Goal: Information Seeking & Learning: Learn about a topic

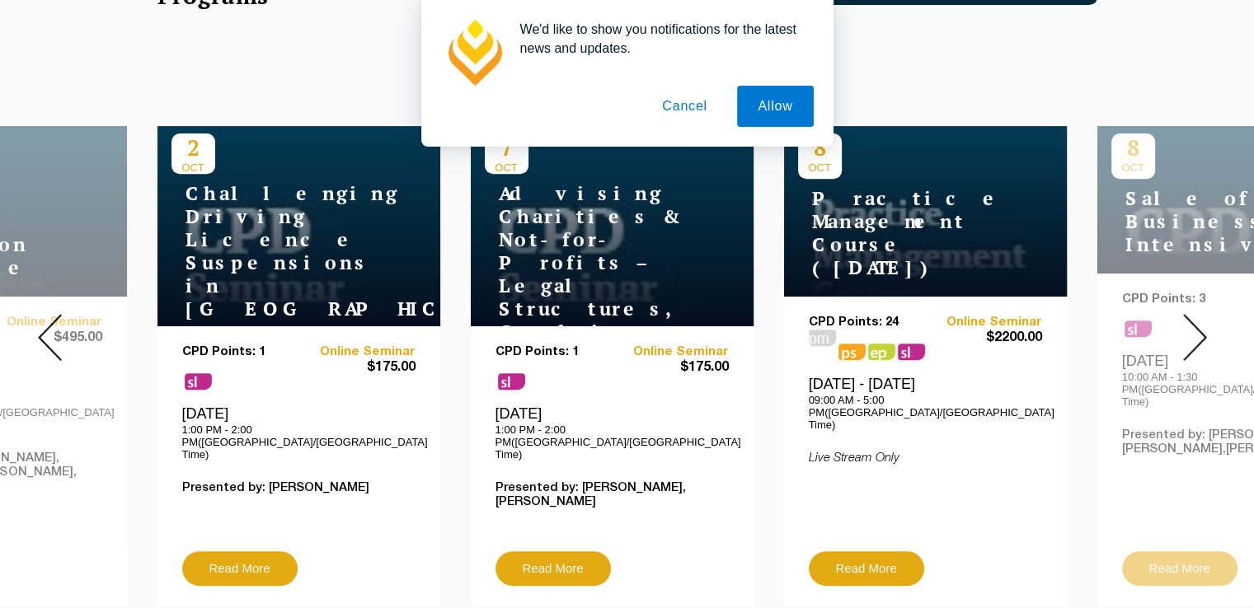
scroll to position [659, 0]
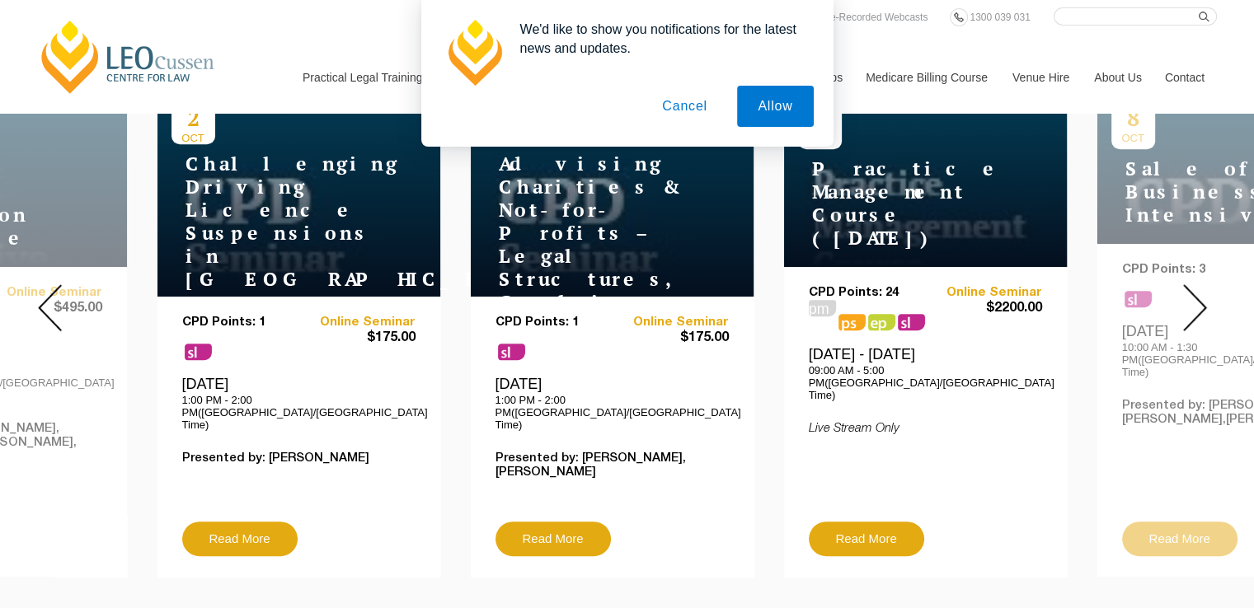
click at [52, 301] on img at bounding box center [50, 307] width 24 height 47
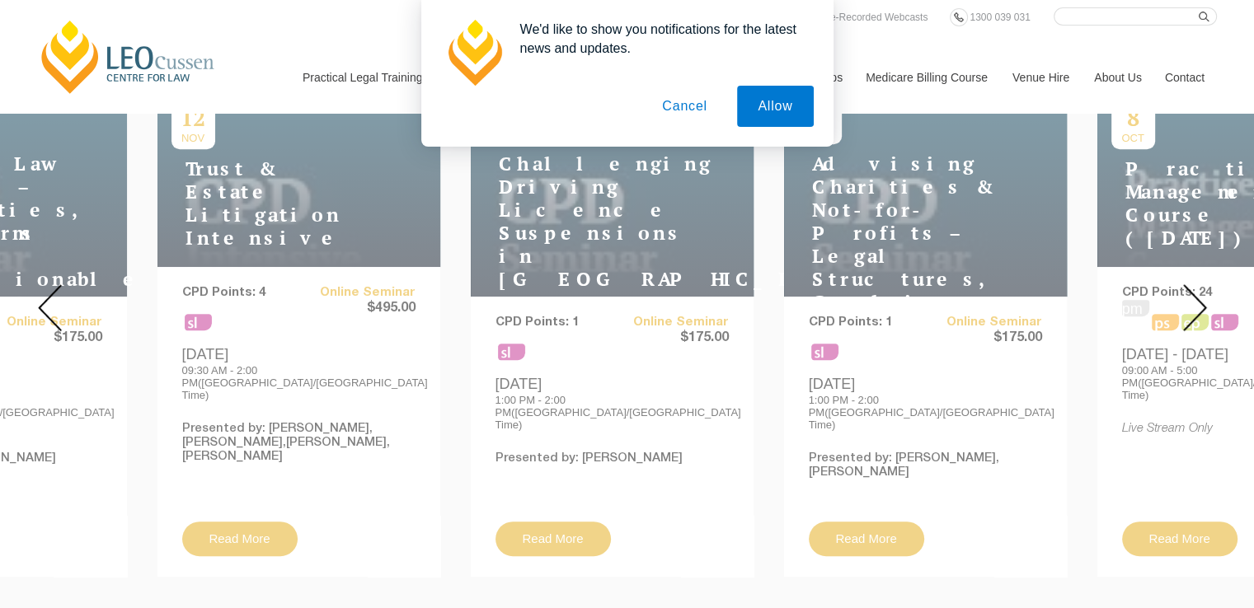
click at [49, 298] on img at bounding box center [50, 307] width 24 height 47
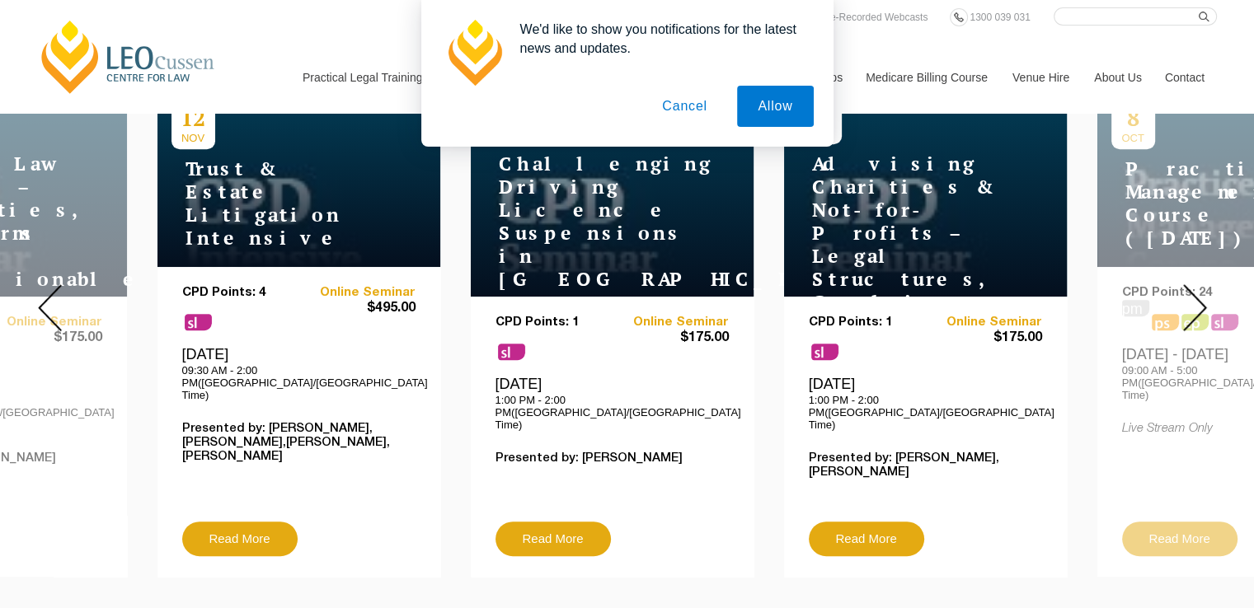
click at [49, 298] on img at bounding box center [50, 307] width 24 height 47
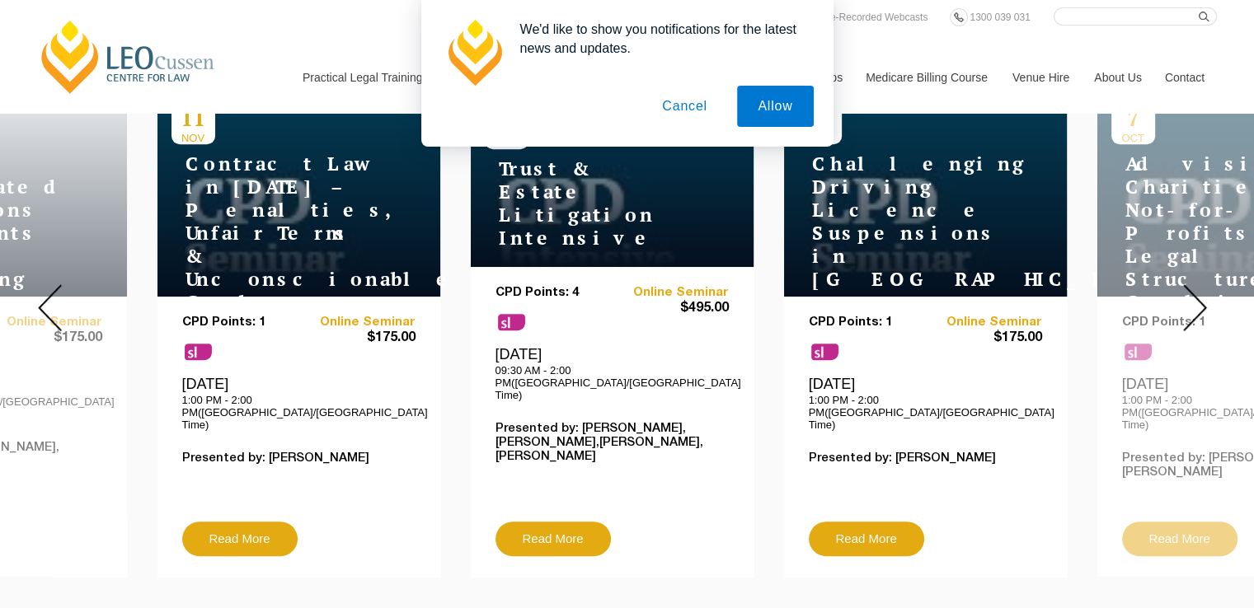
click at [49, 298] on img at bounding box center [50, 307] width 24 height 47
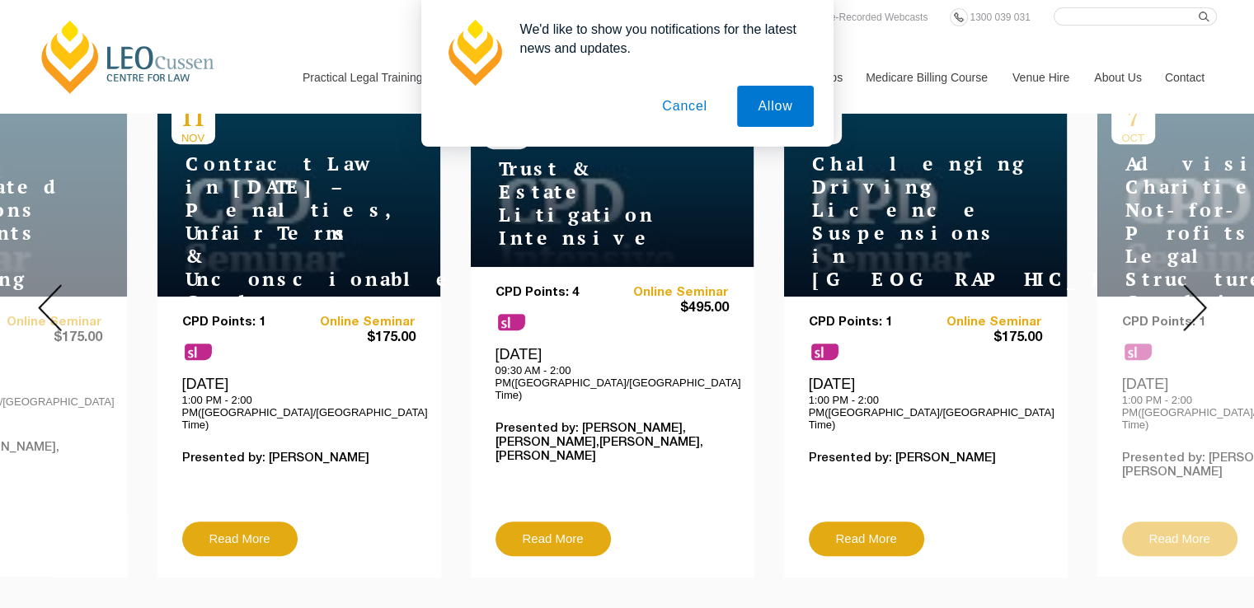
click at [49, 298] on img at bounding box center [50, 307] width 24 height 47
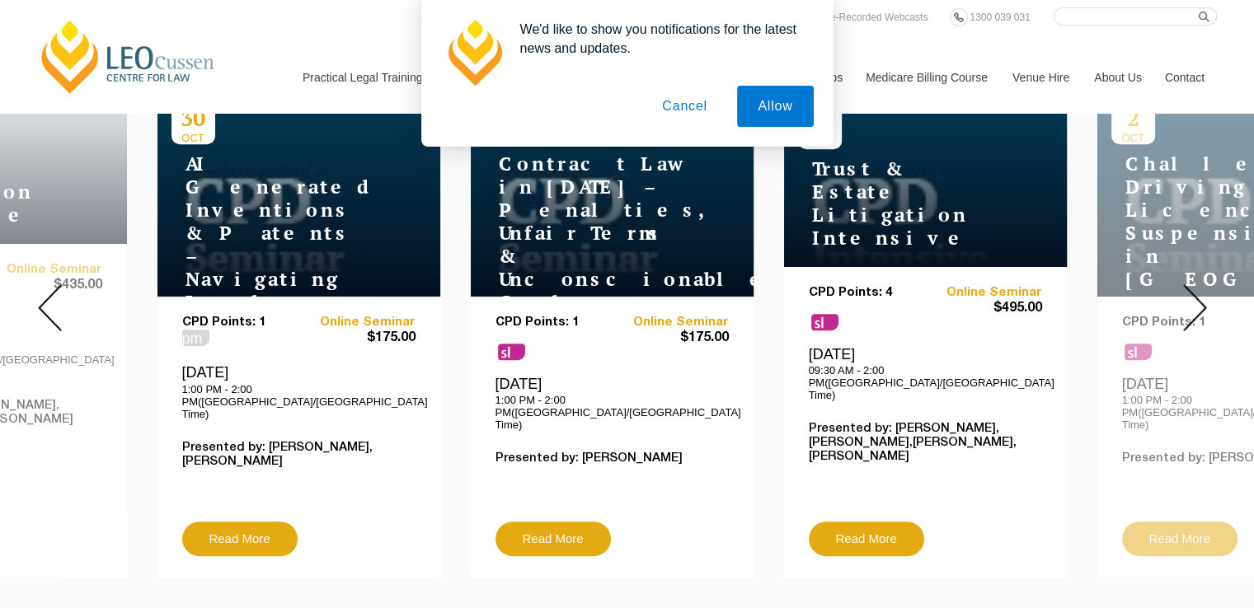
click at [49, 298] on img at bounding box center [50, 307] width 24 height 47
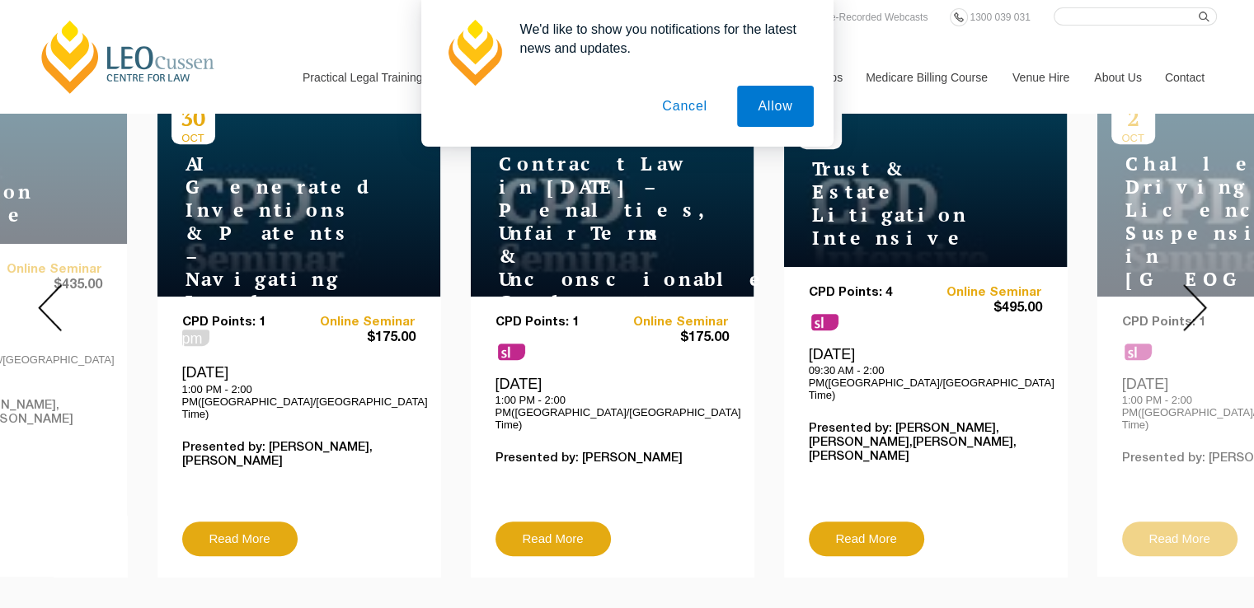
click at [49, 298] on img at bounding box center [50, 307] width 24 height 47
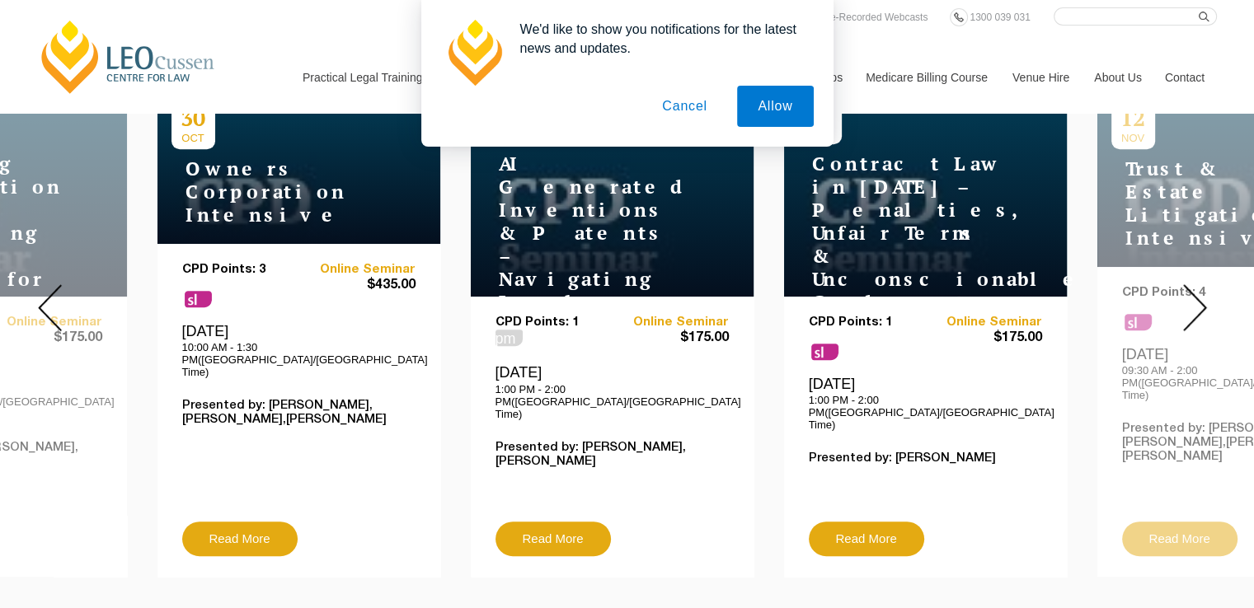
click at [692, 101] on button "Cancel" at bounding box center [684, 106] width 87 height 41
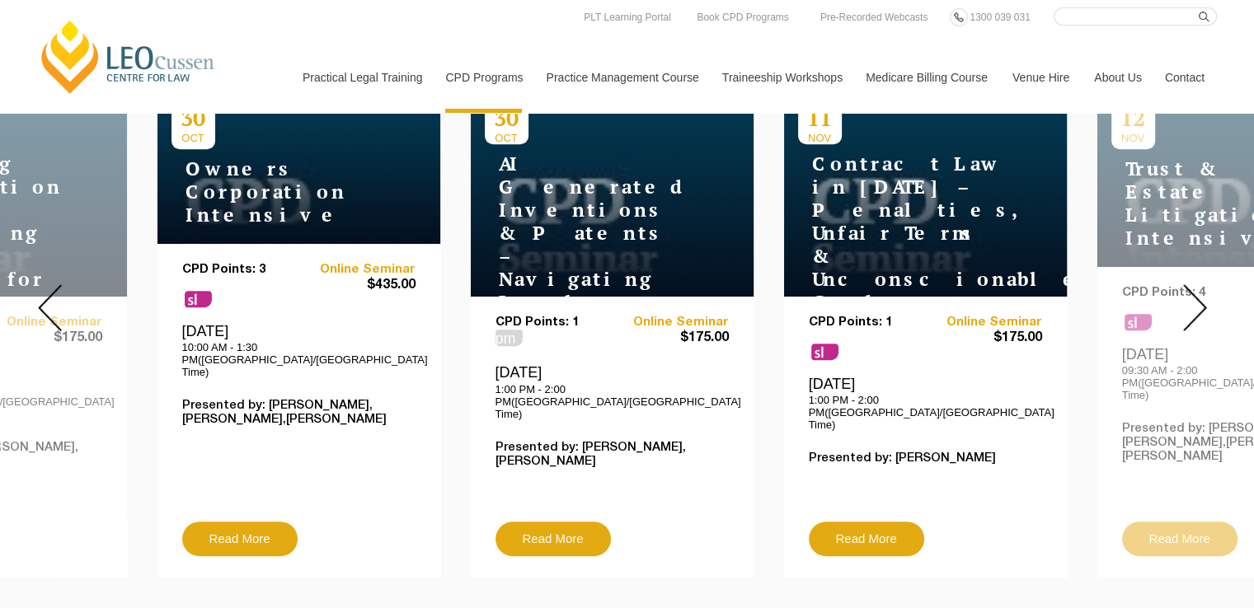
click at [1190, 289] on img at bounding box center [1195, 307] width 24 height 47
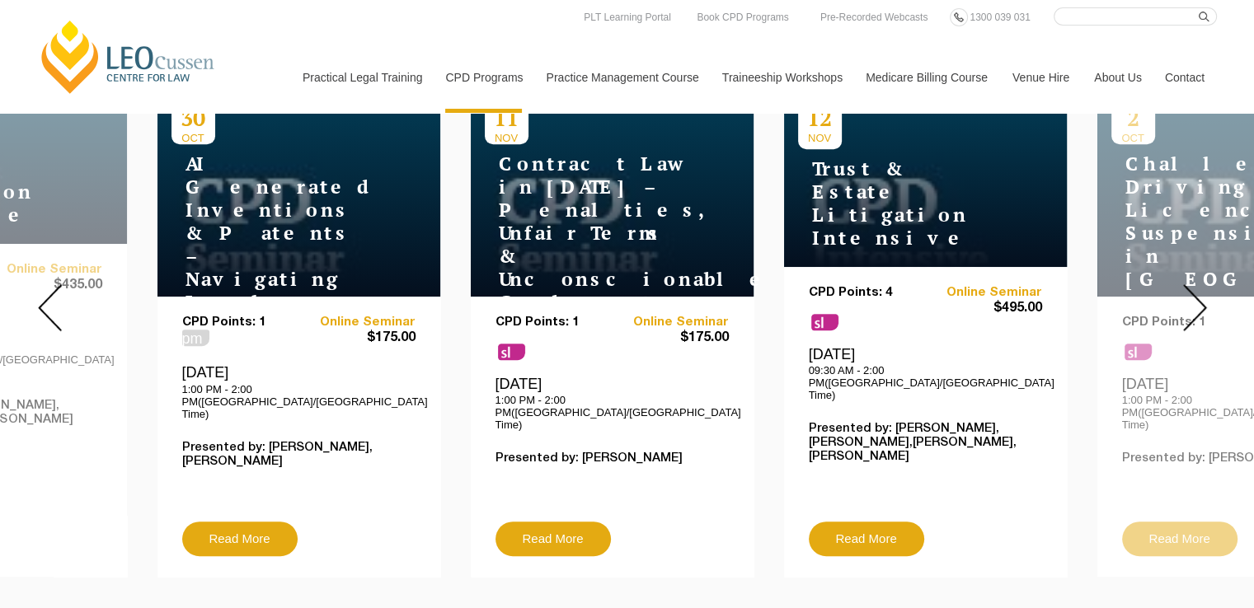
click at [1190, 289] on img at bounding box center [1195, 307] width 24 height 47
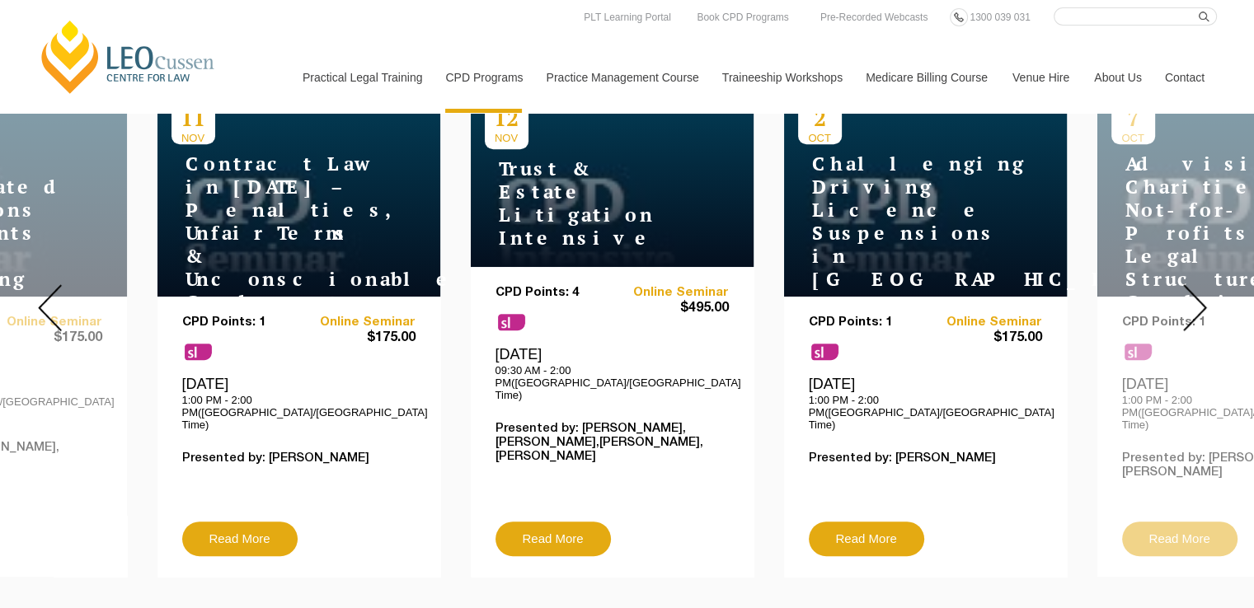
click at [1190, 289] on img at bounding box center [1195, 307] width 24 height 47
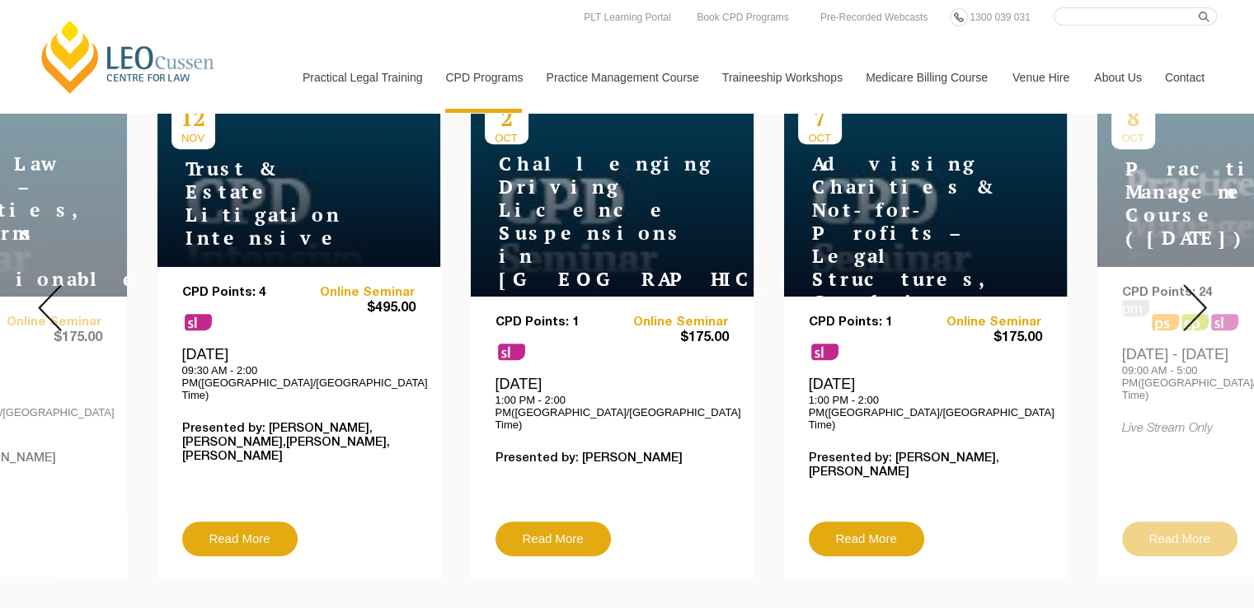
click at [1190, 289] on img at bounding box center [1195, 307] width 24 height 47
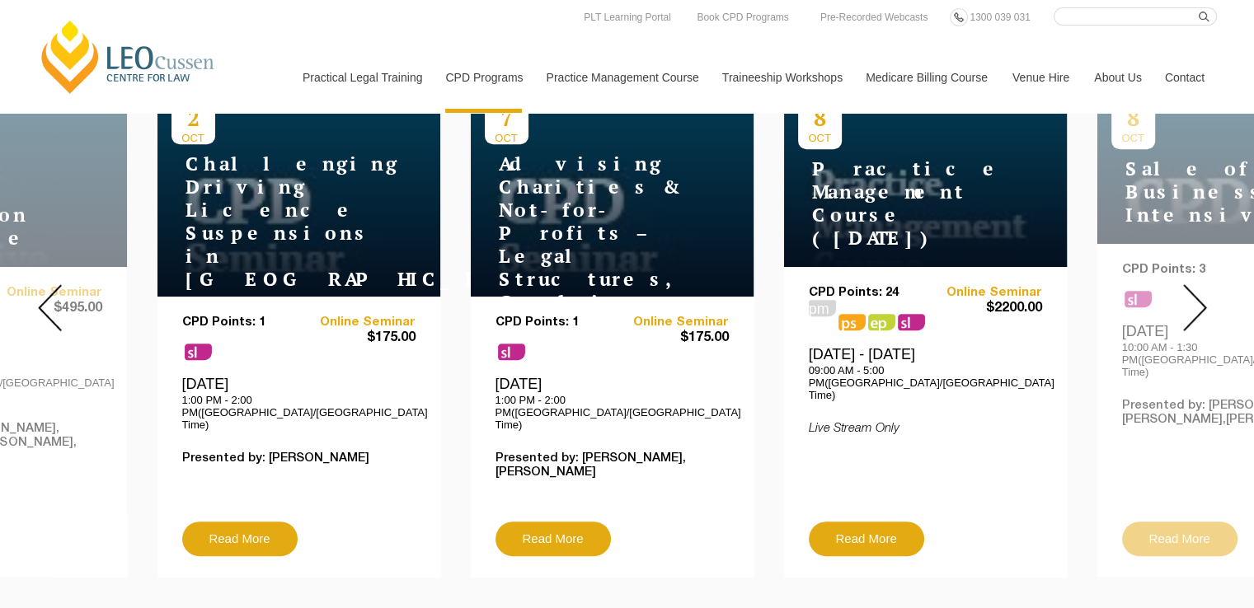
click at [1190, 288] on img at bounding box center [1195, 307] width 24 height 47
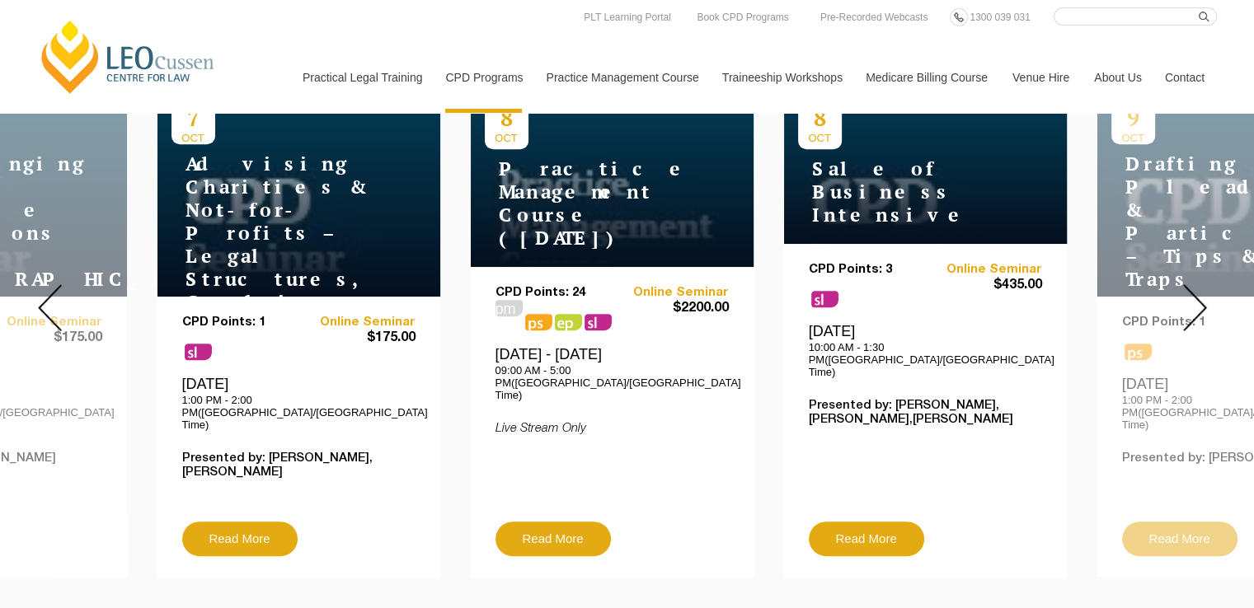
click at [1190, 288] on img at bounding box center [1195, 307] width 24 height 47
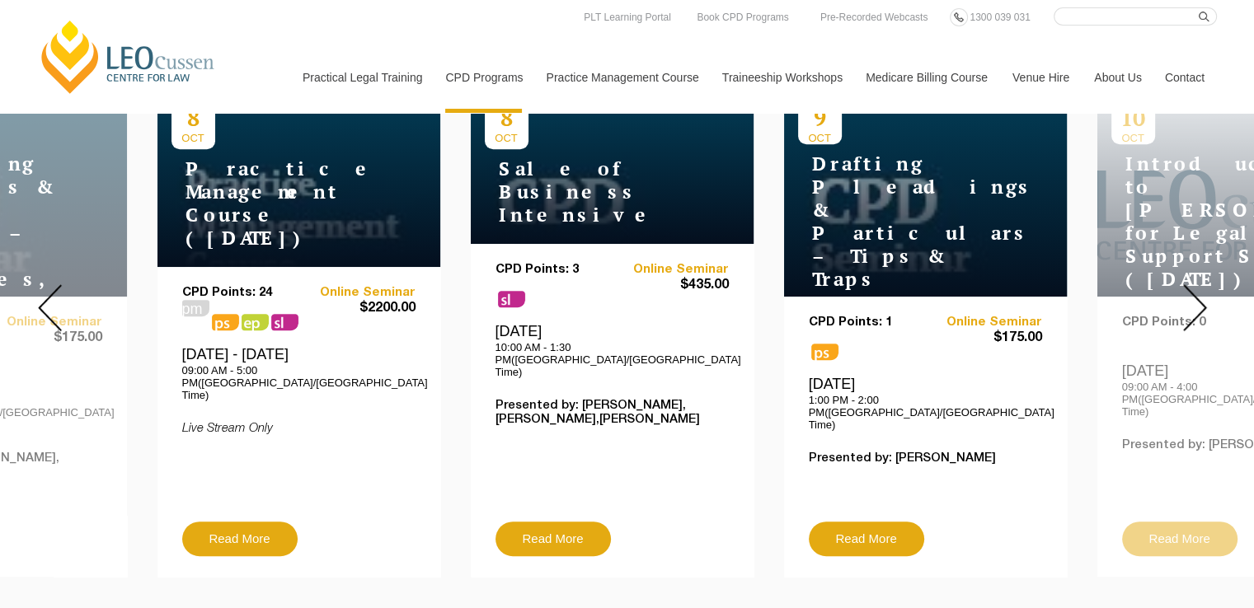
click at [1190, 288] on img at bounding box center [1195, 307] width 24 height 47
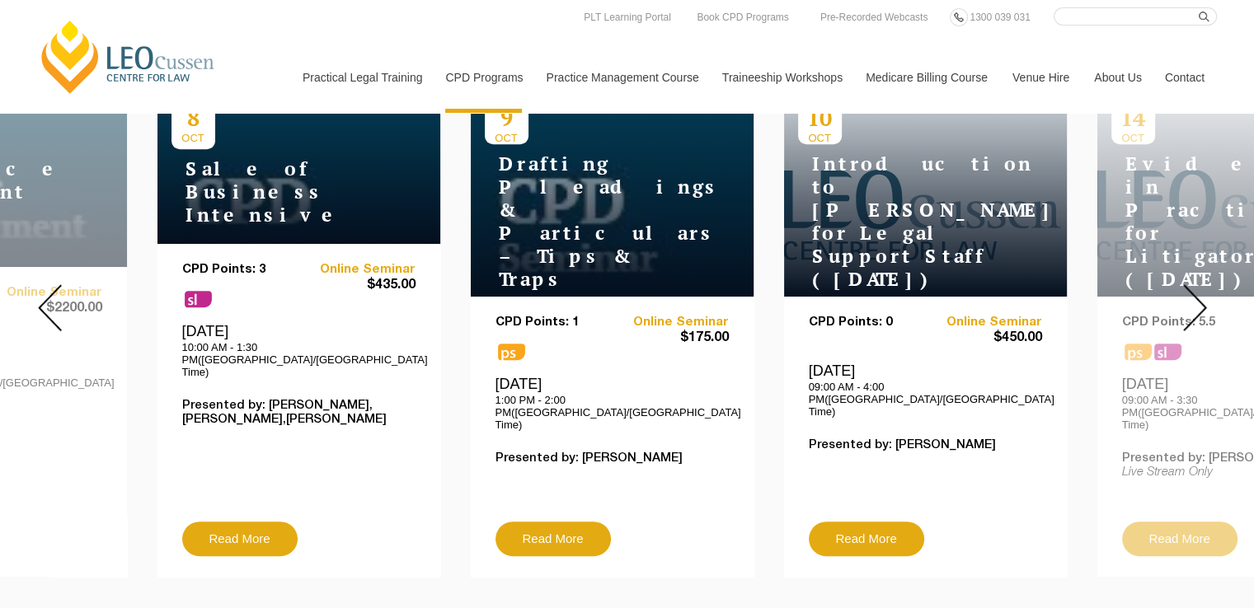
click at [1190, 288] on img at bounding box center [1195, 307] width 24 height 47
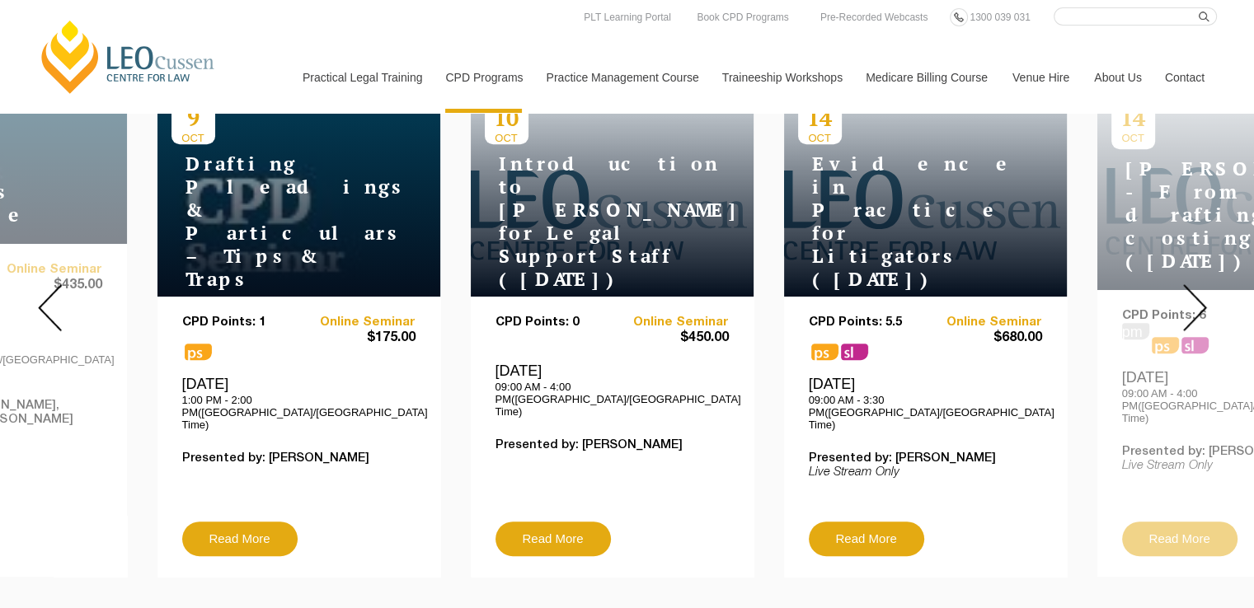
click at [1190, 287] on img at bounding box center [1195, 307] width 24 height 47
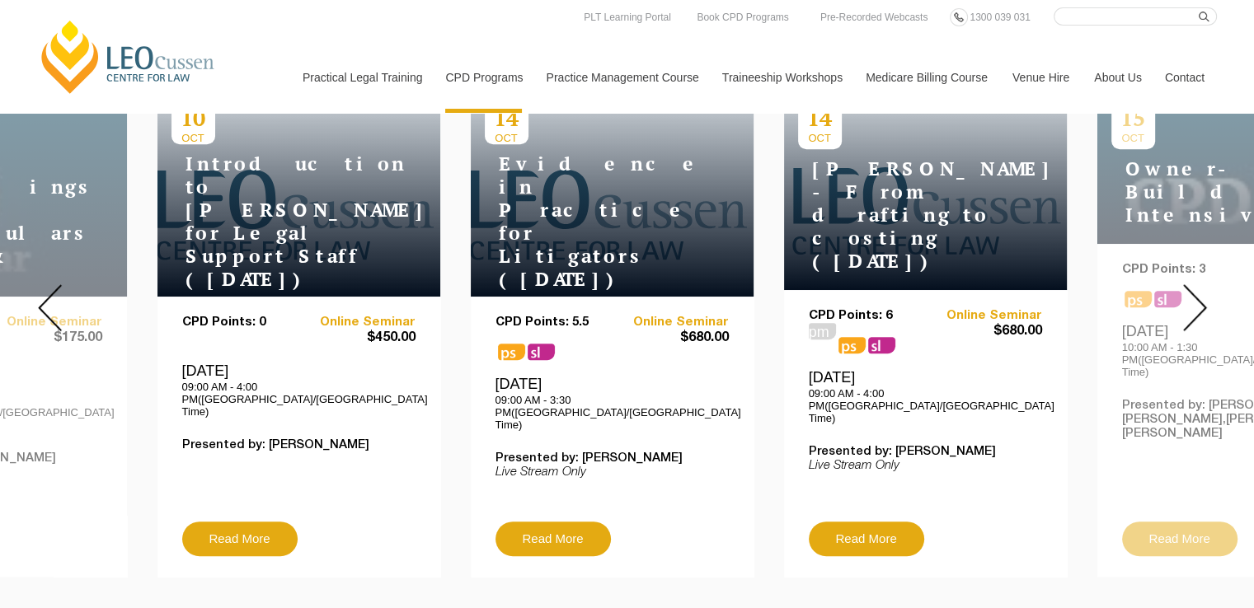
click at [1190, 287] on img at bounding box center [1195, 307] width 24 height 47
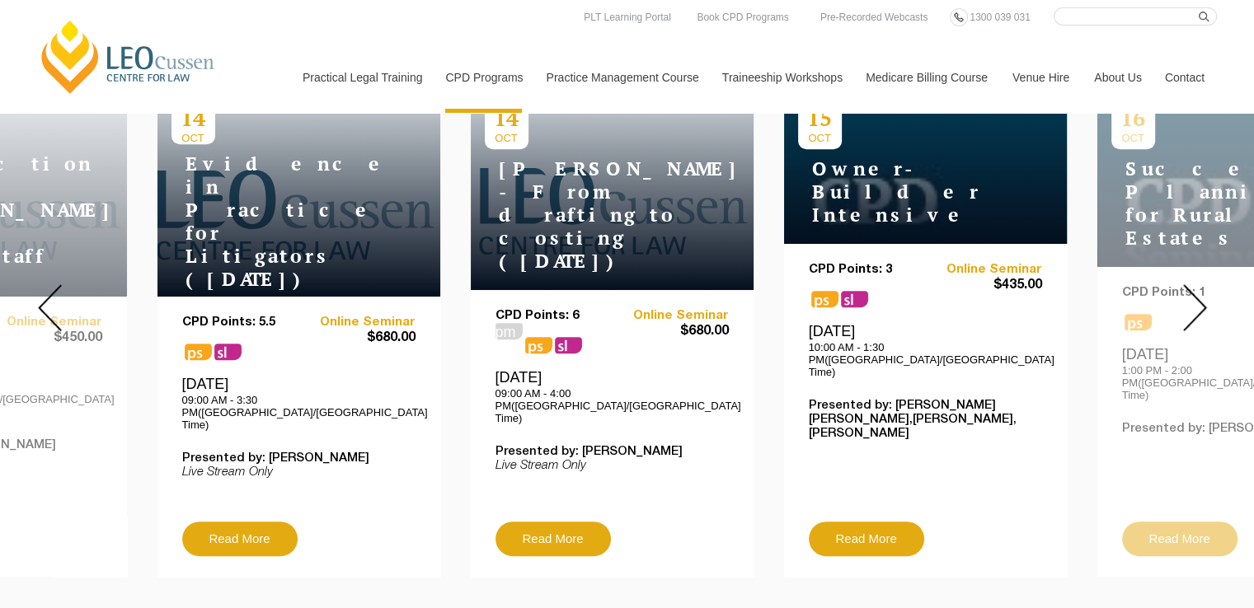
click at [1190, 287] on img at bounding box center [1195, 307] width 24 height 47
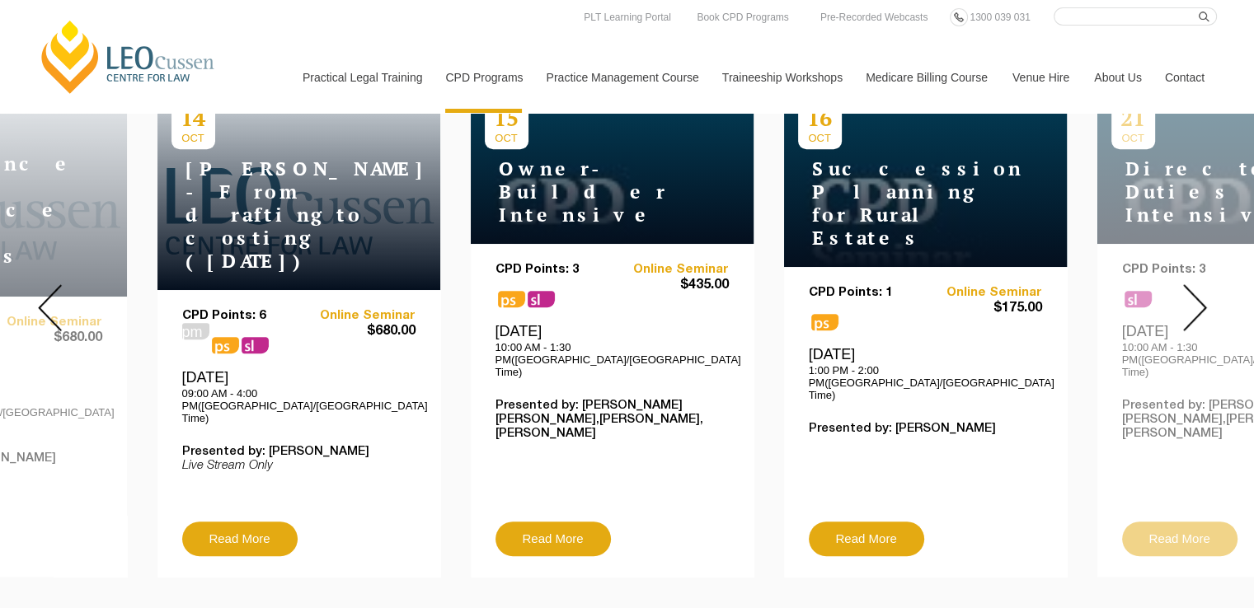
click at [1190, 287] on img at bounding box center [1195, 307] width 24 height 47
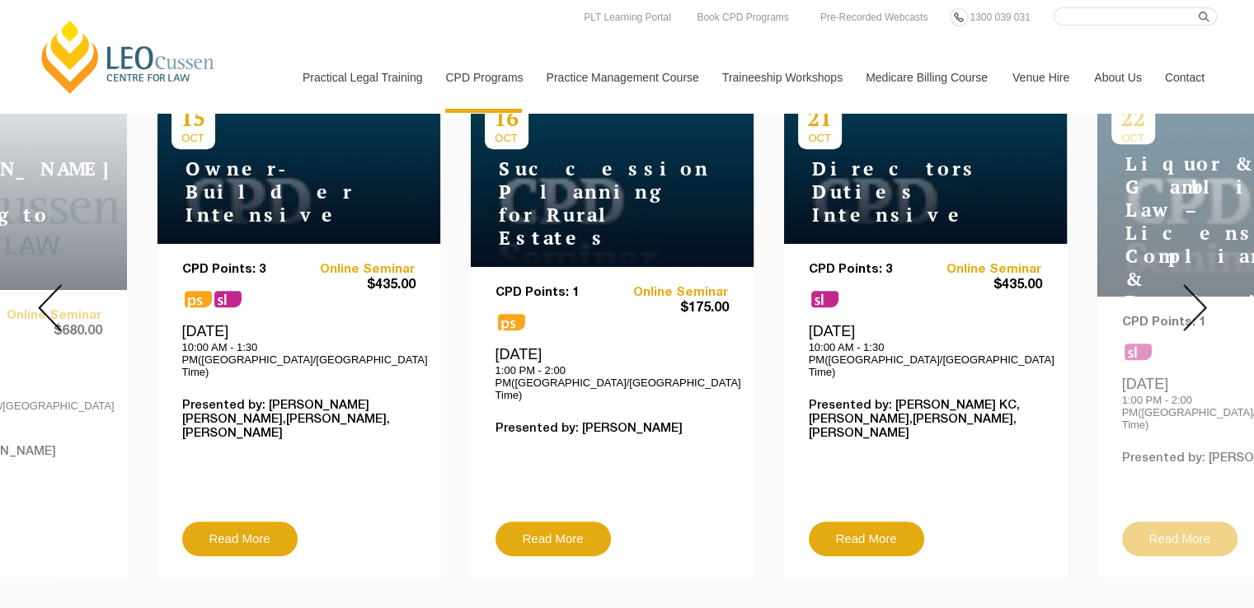
click at [1190, 287] on img at bounding box center [1195, 307] width 24 height 47
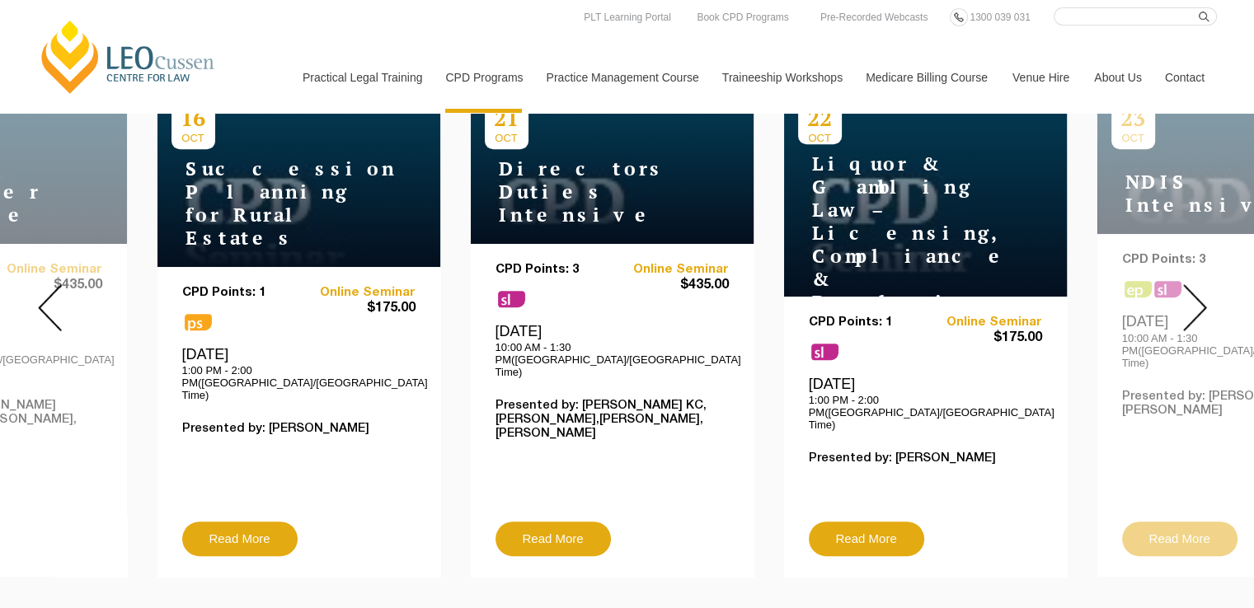
click at [1190, 286] on img at bounding box center [1195, 307] width 24 height 47
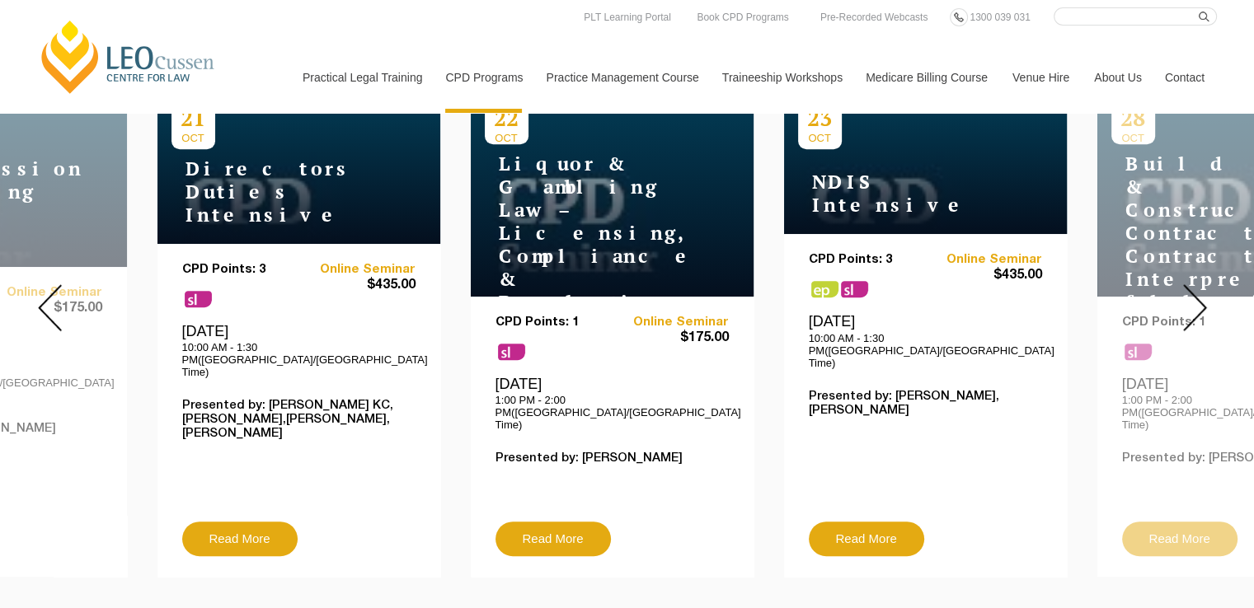
click at [1190, 284] on img at bounding box center [1195, 307] width 24 height 47
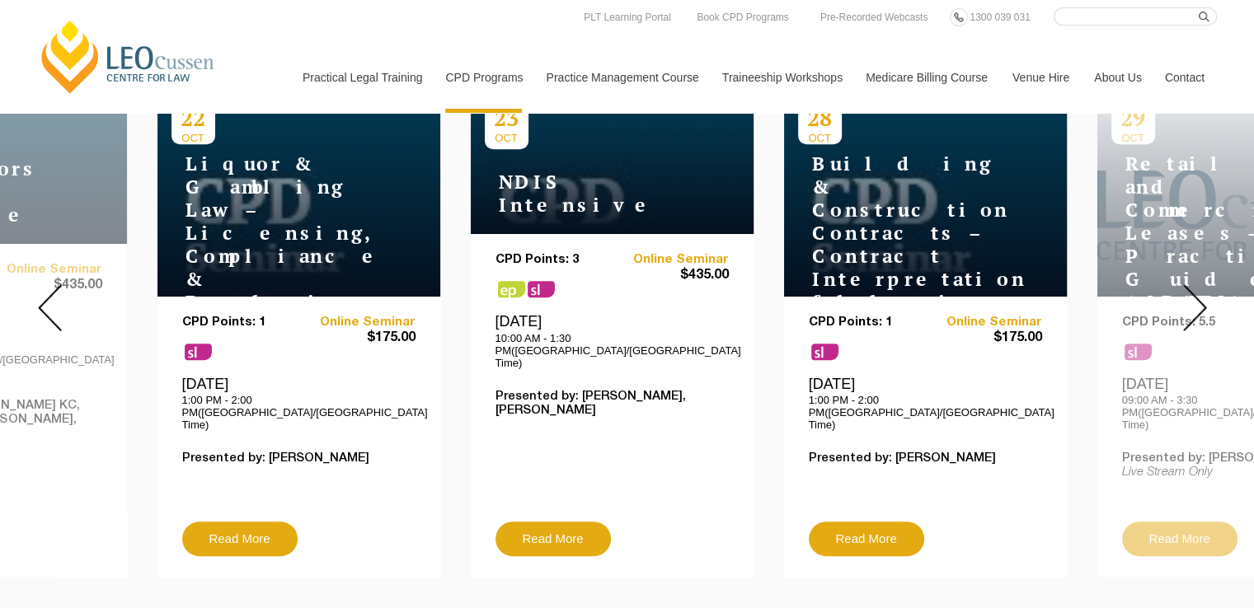
click at [1190, 284] on img at bounding box center [1195, 307] width 24 height 47
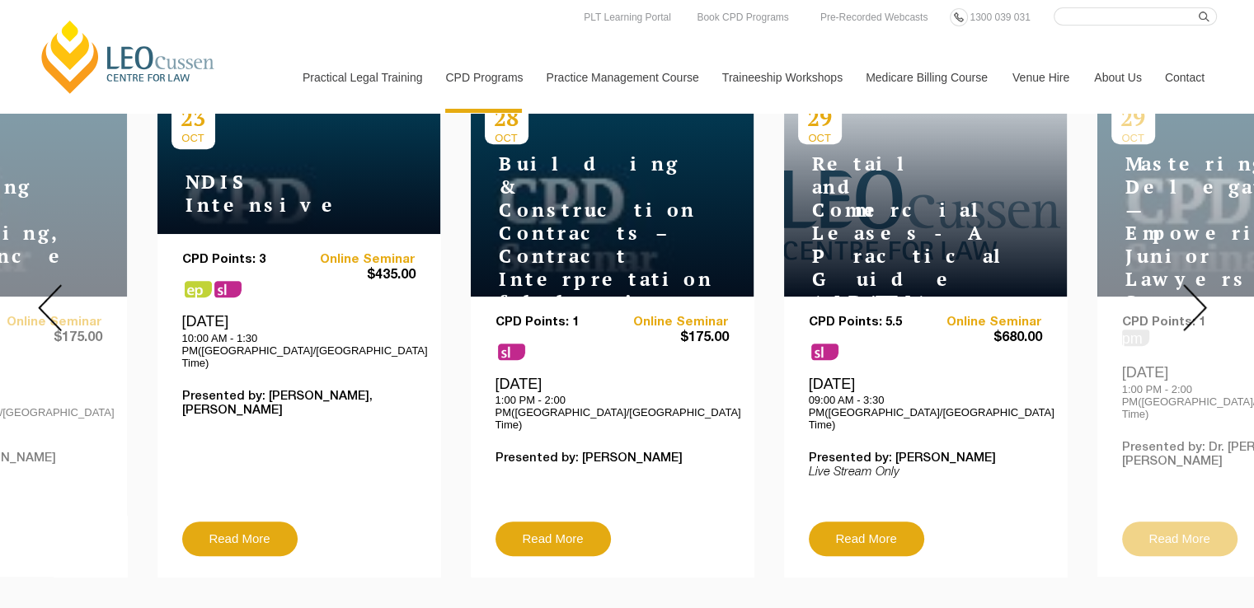
click at [1190, 284] on img at bounding box center [1195, 307] width 24 height 47
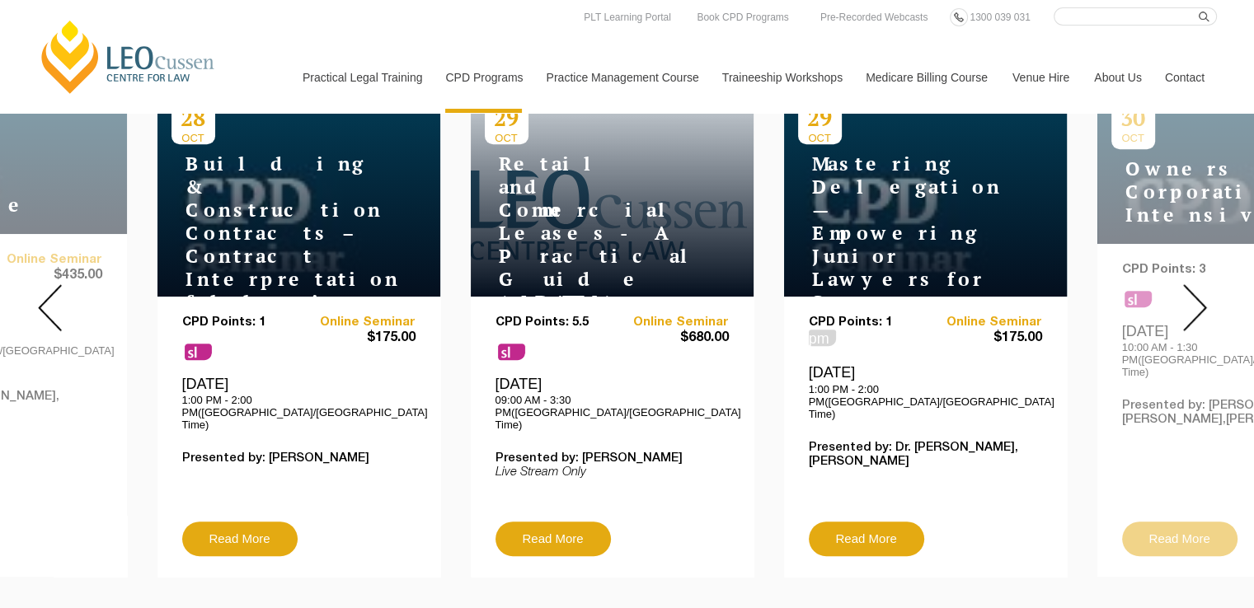
click at [1190, 284] on img at bounding box center [1195, 307] width 24 height 47
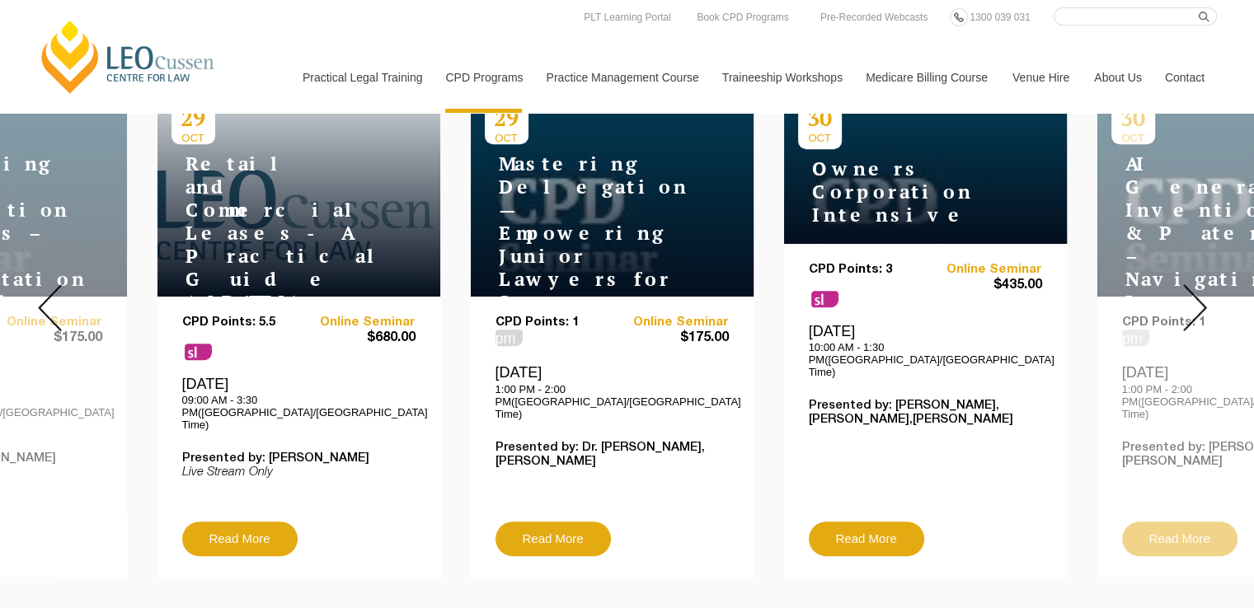
click at [1190, 284] on img at bounding box center [1195, 307] width 24 height 47
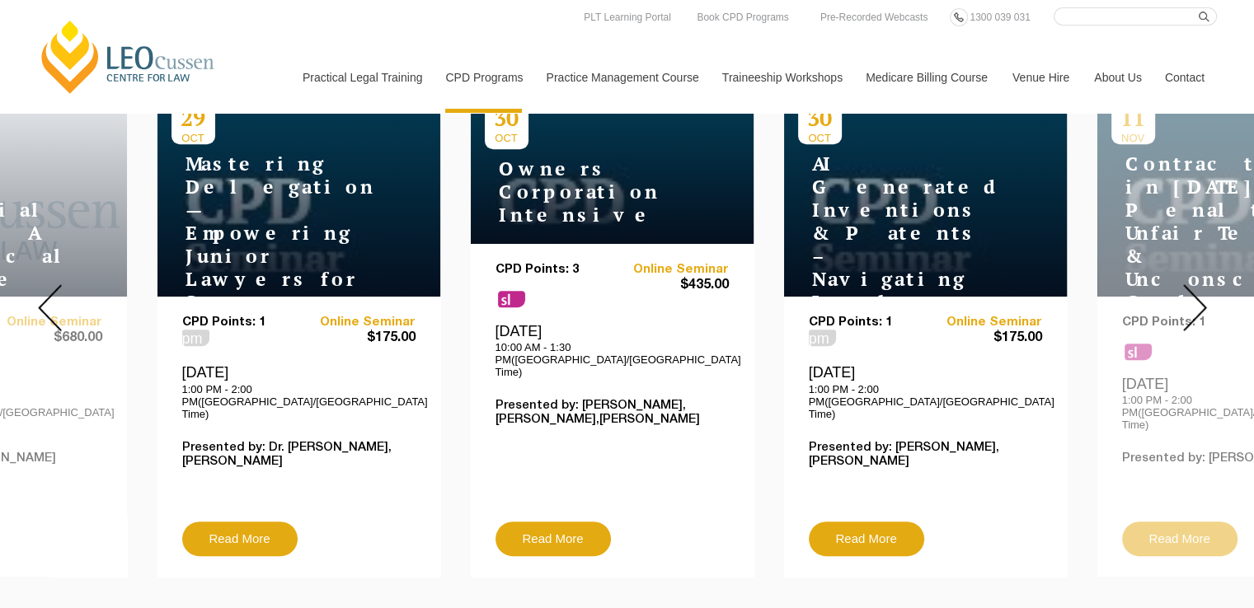
click at [1190, 284] on img at bounding box center [1195, 307] width 24 height 47
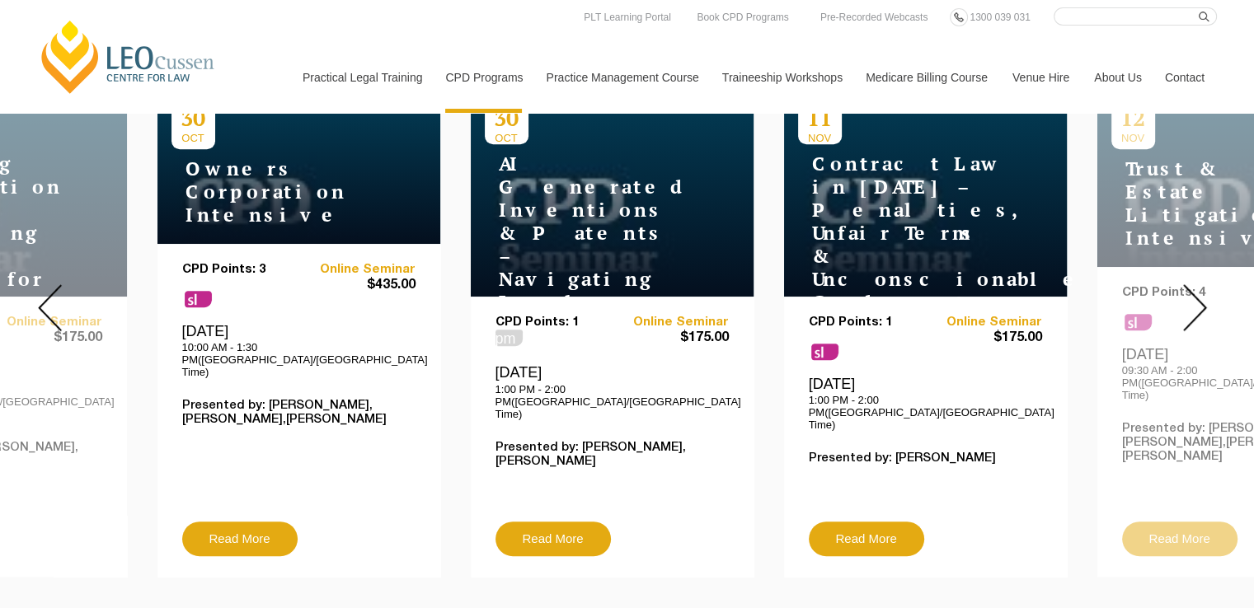
click at [1190, 284] on img at bounding box center [1195, 307] width 24 height 47
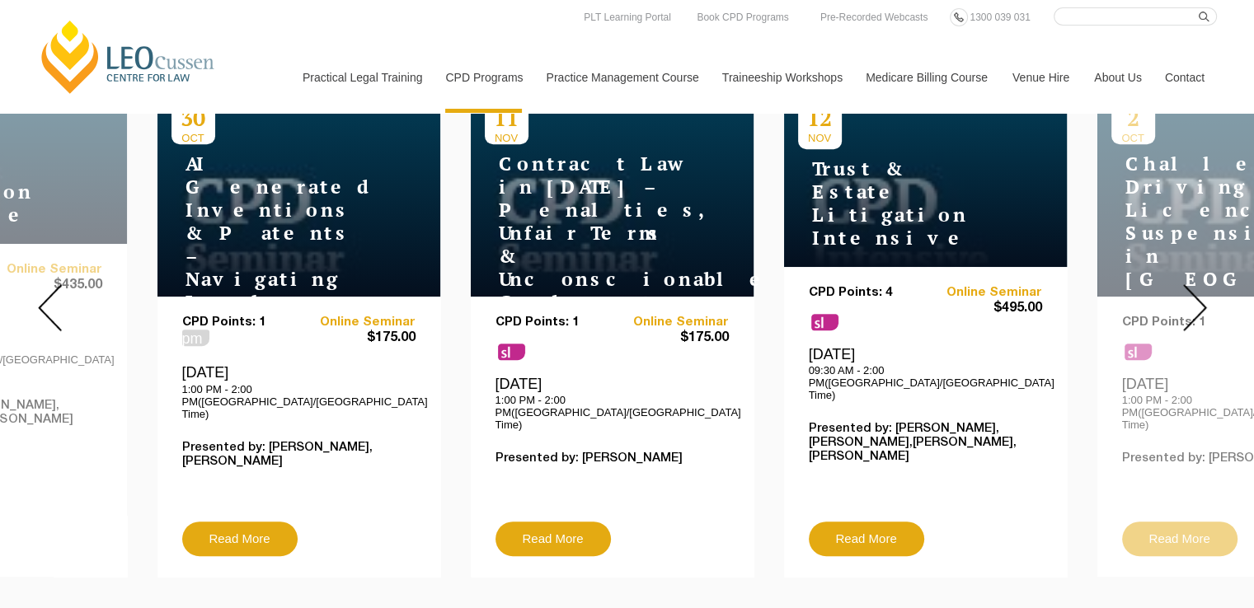
click at [1190, 284] on img at bounding box center [1195, 307] width 24 height 47
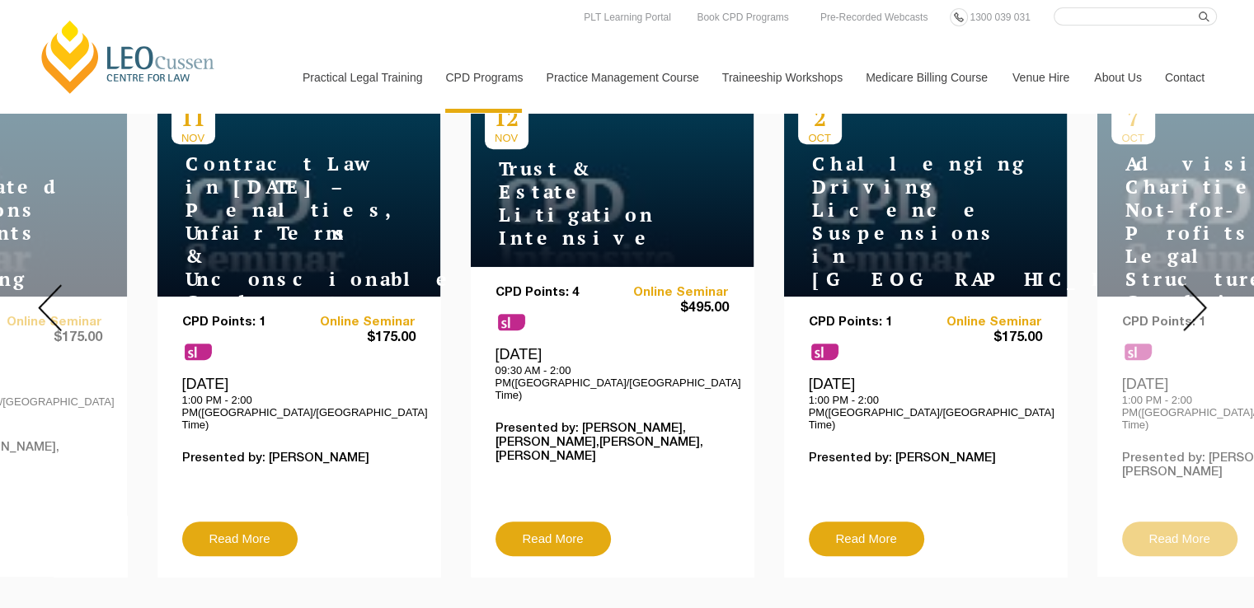
click at [1190, 284] on img at bounding box center [1195, 307] width 24 height 47
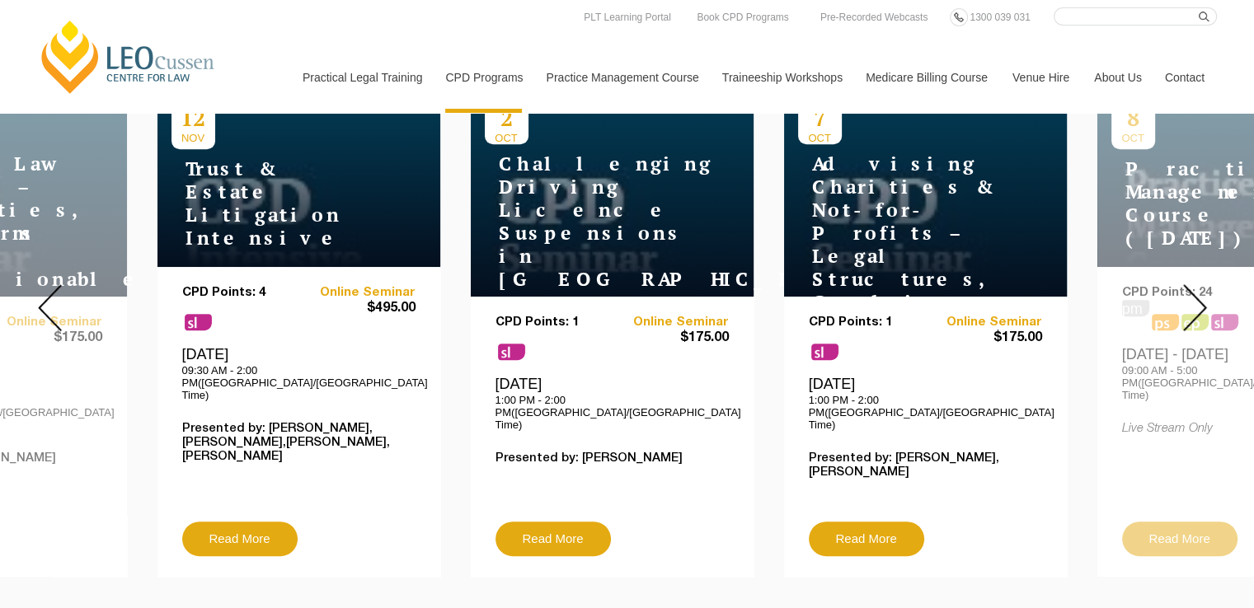
click at [1190, 284] on img at bounding box center [1195, 307] width 24 height 47
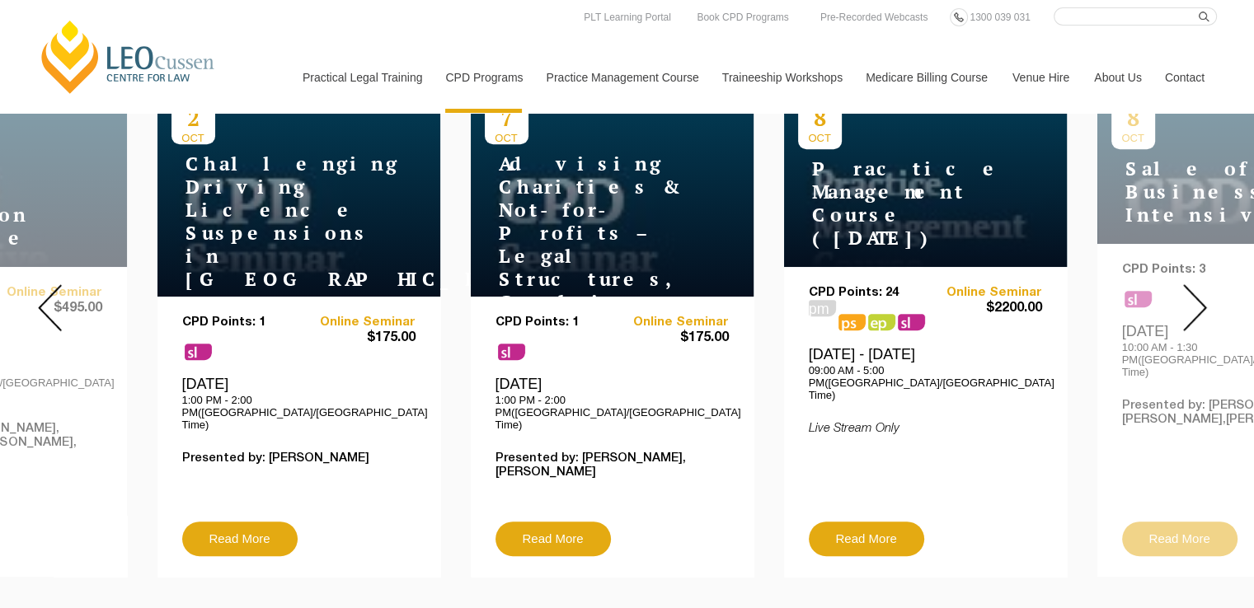
click at [1190, 284] on img at bounding box center [1195, 307] width 24 height 47
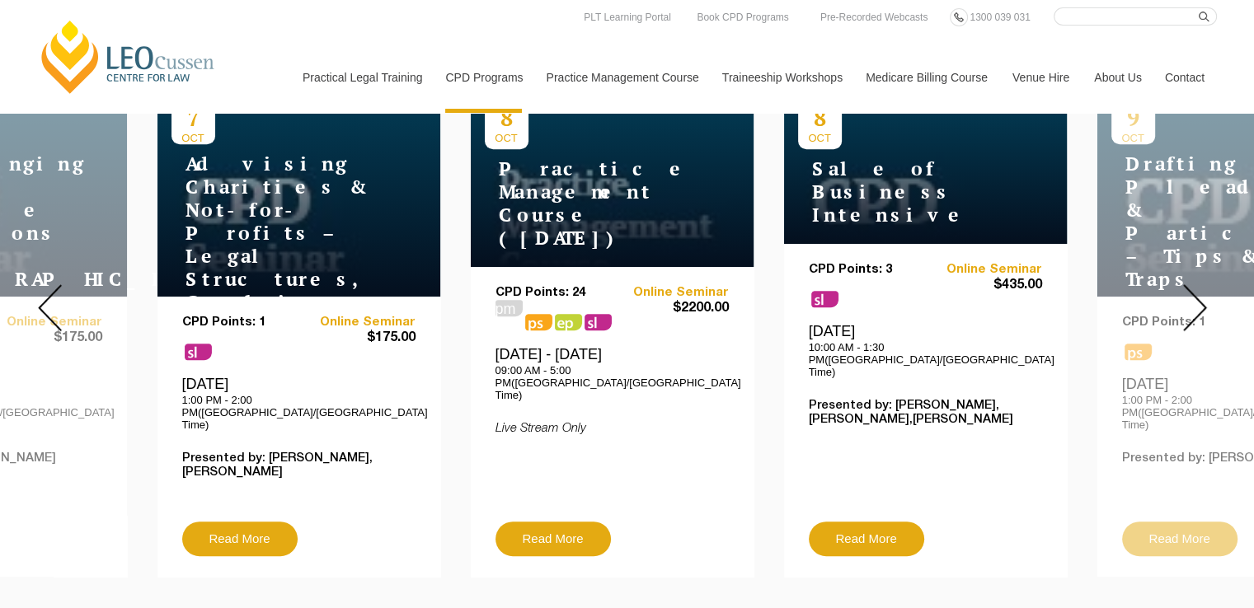
click at [1190, 284] on img at bounding box center [1195, 307] width 24 height 47
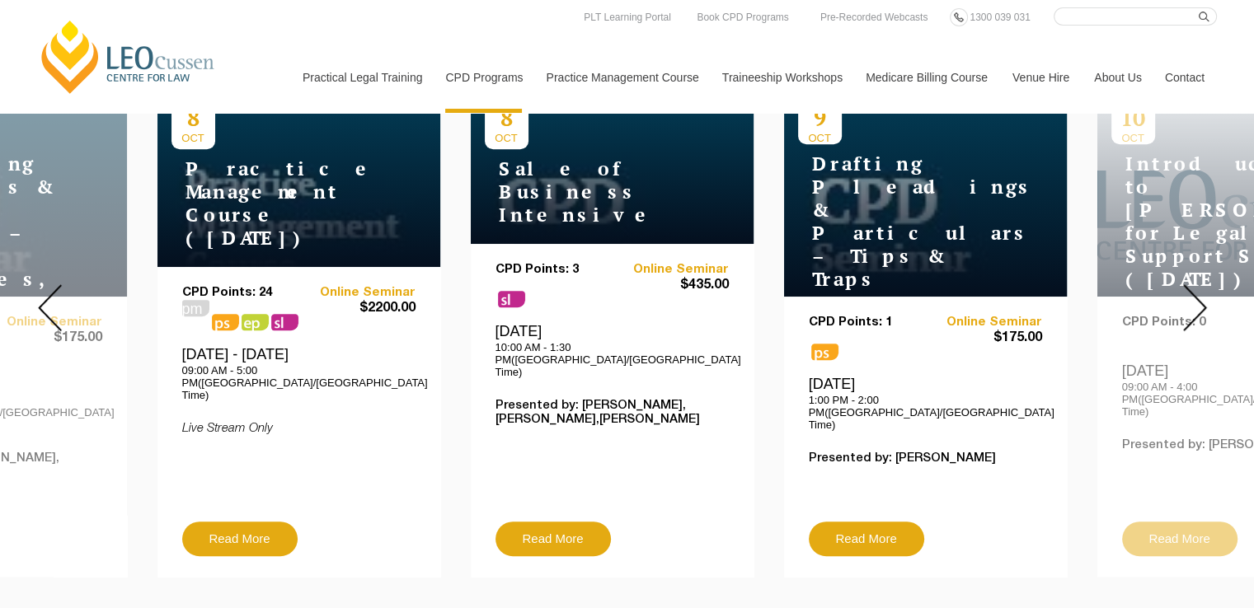
click at [1190, 284] on img at bounding box center [1195, 307] width 24 height 47
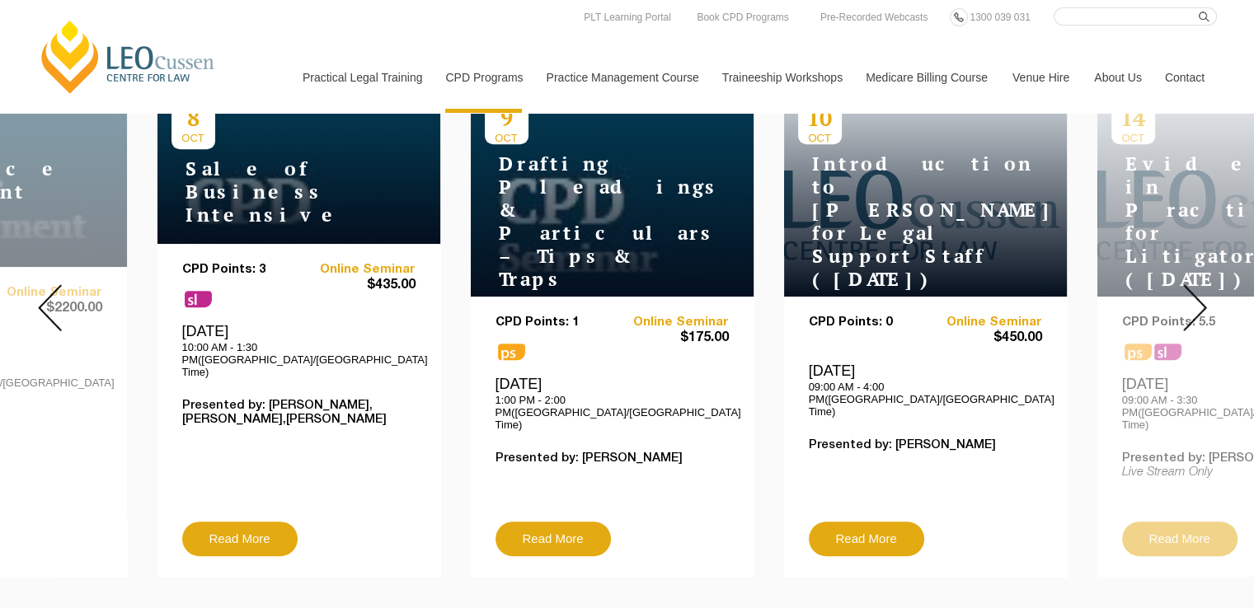
click at [1190, 284] on img at bounding box center [1195, 307] width 24 height 47
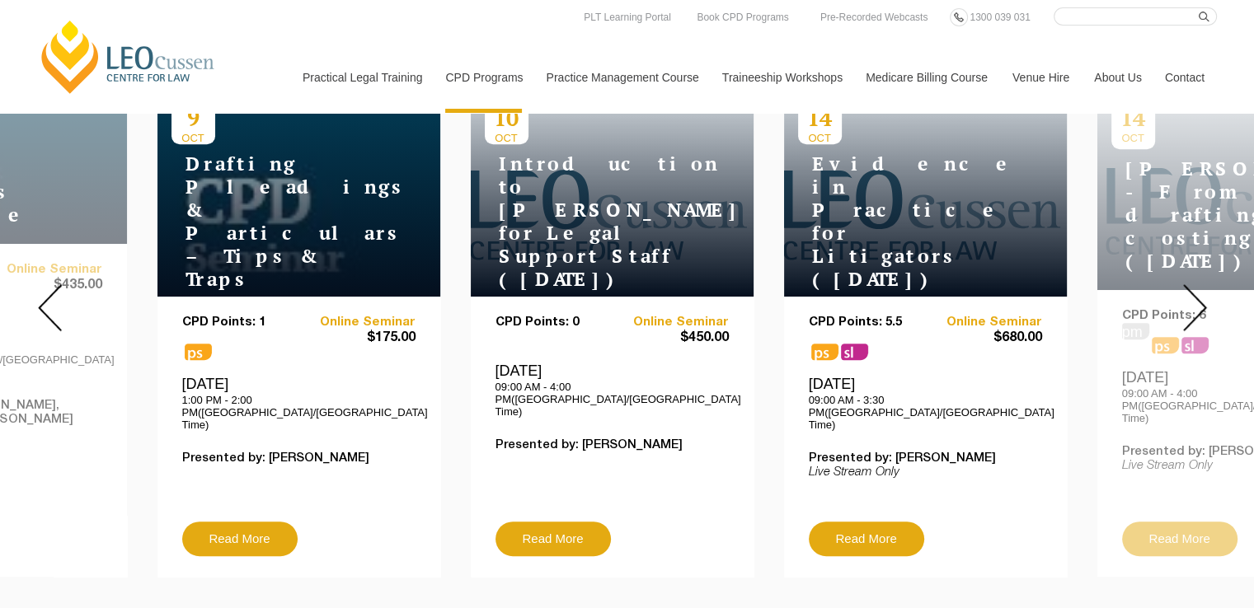
click at [1190, 284] on img at bounding box center [1195, 307] width 24 height 47
